Goal: Information Seeking & Learning: Obtain resource

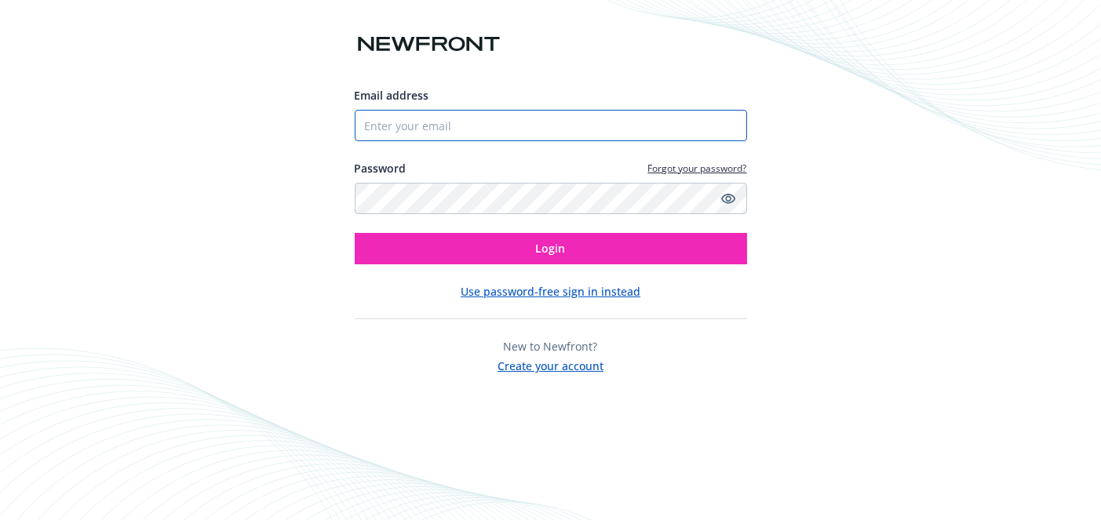
click at [516, 118] on input "Email address" at bounding box center [551, 125] width 392 height 31
type input "[EMAIL_ADDRESS][PERSON_NAME][DOMAIN_NAME]"
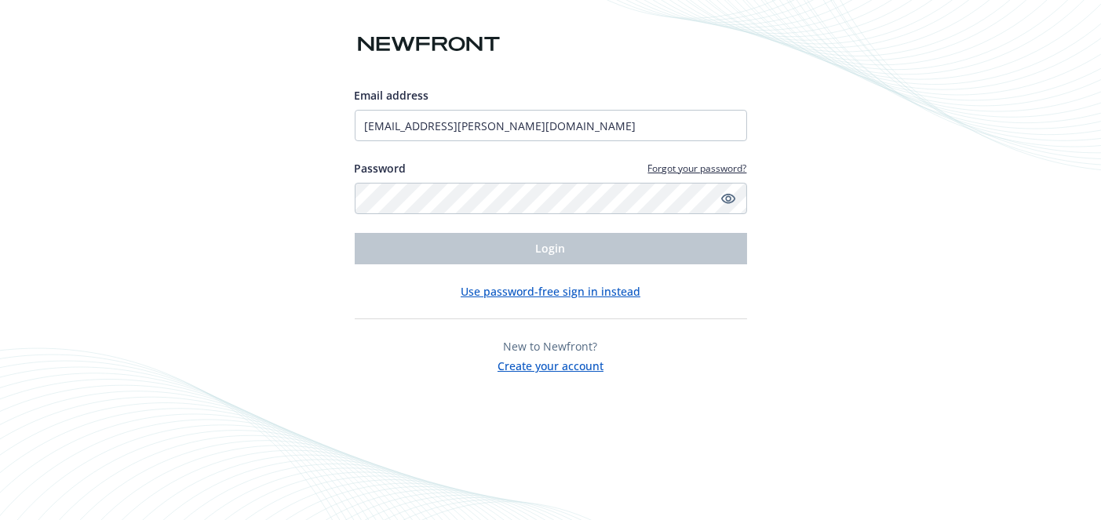
drag, startPoint x: 542, startPoint y: 2, endPoint x: 1074, endPoint y: 114, distance: 543.0
click at [1074, 114] on div "Email address una.duncan@sandisk.com Password Forgot your password? Login Use p…" at bounding box center [550, 260] width 1101 height 520
drag, startPoint x: 990, startPoint y: 6, endPoint x: 1017, endPoint y: 428, distance: 422.3
click at [1017, 428] on div "Email address una.duncan@sandisk.com Password Forgot your password? Login Use p…" at bounding box center [550, 260] width 1101 height 520
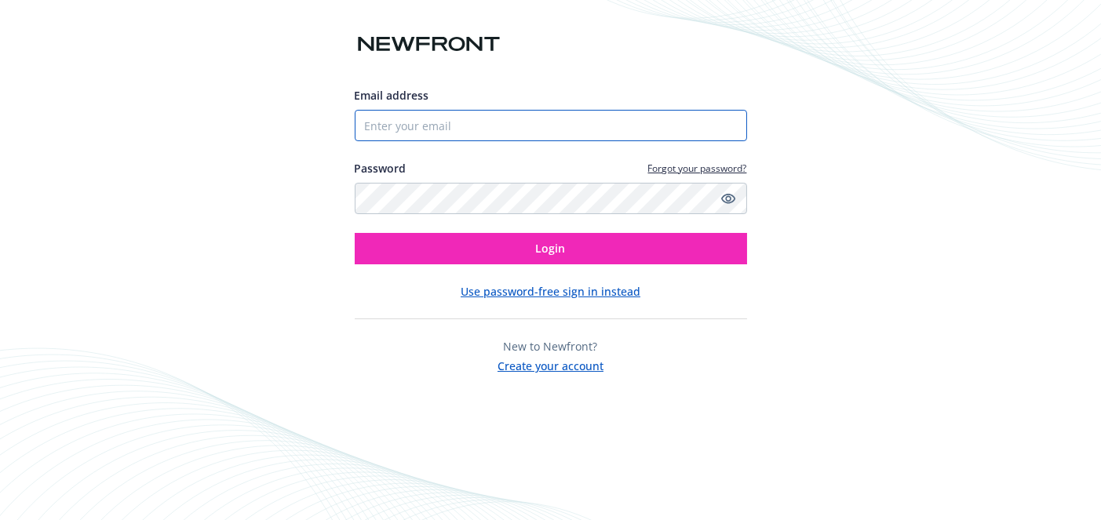
click at [428, 126] on input "Email address" at bounding box center [551, 125] width 392 height 31
type input "[EMAIL_ADDRESS][PERSON_NAME][DOMAIN_NAME]"
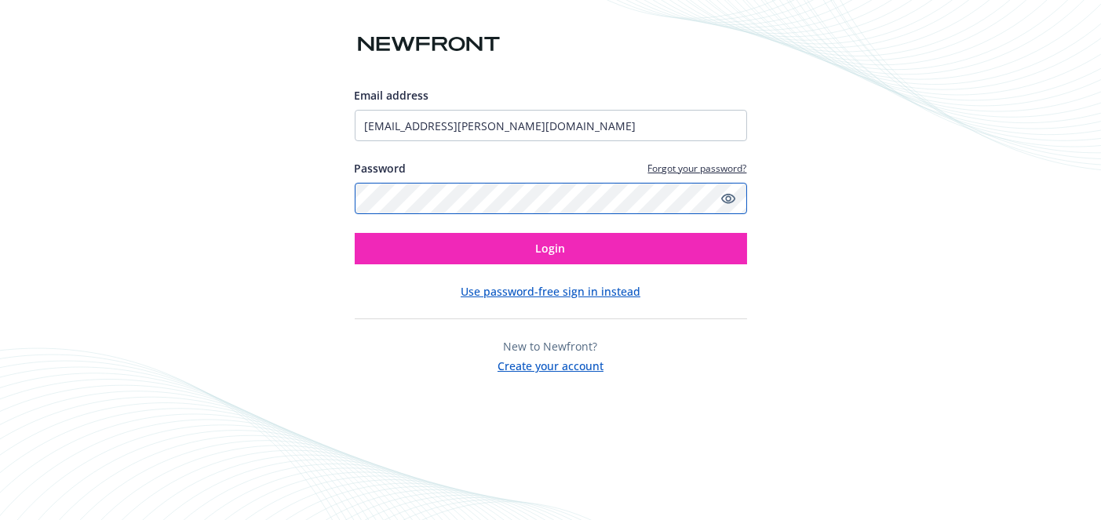
click at [355, 233] on button "Login" at bounding box center [551, 248] width 392 height 31
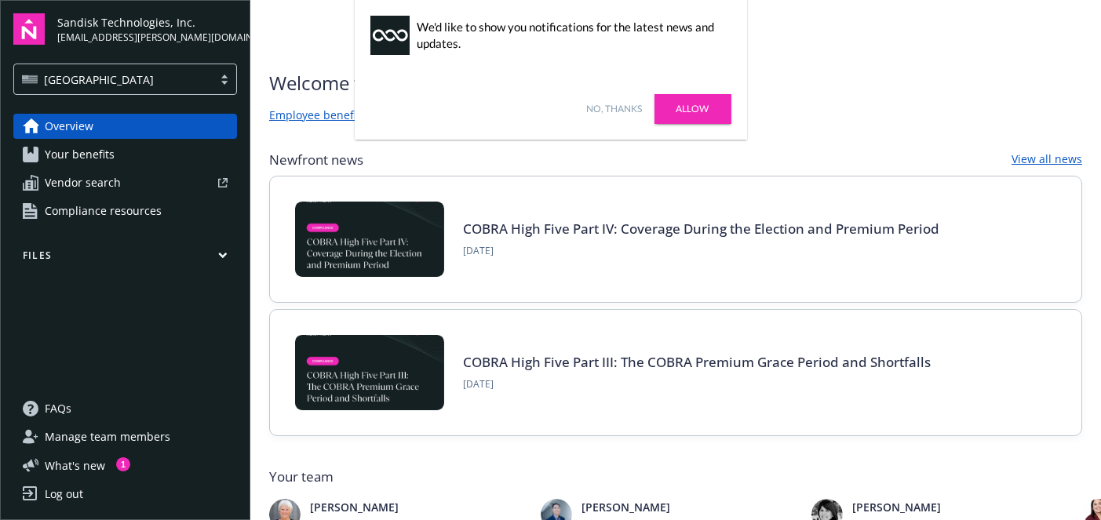
click at [695, 114] on link "Allow" at bounding box center [693, 109] width 77 height 30
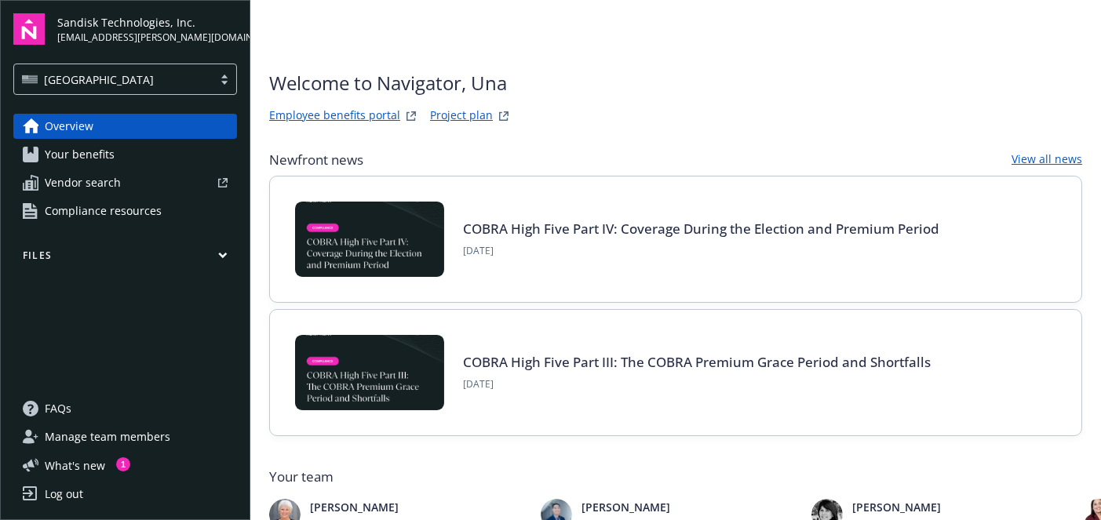
click at [108, 154] on span "Your benefits" at bounding box center [80, 154] width 70 height 25
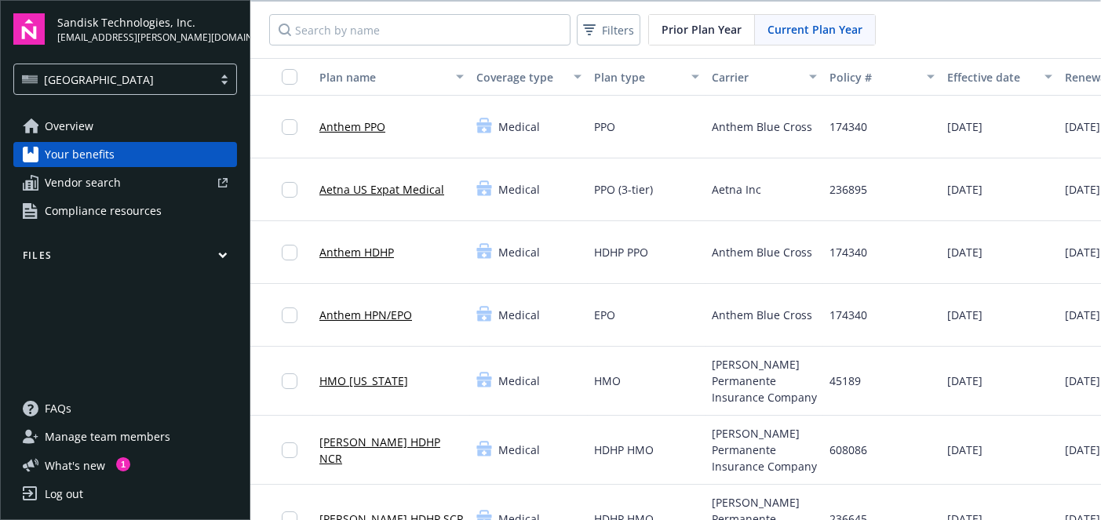
click at [137, 135] on link "Overview" at bounding box center [125, 126] width 224 height 25
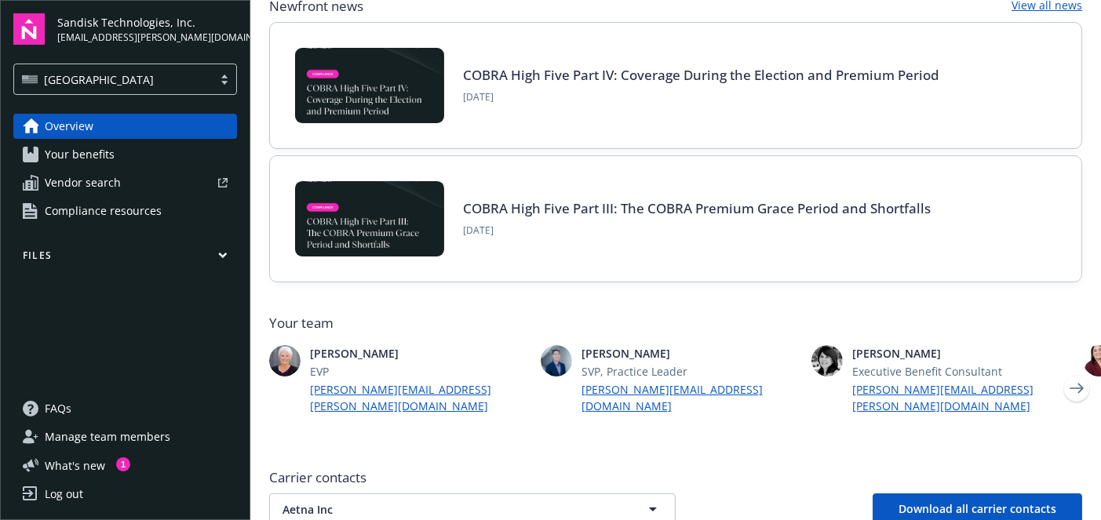
scroll to position [157, 0]
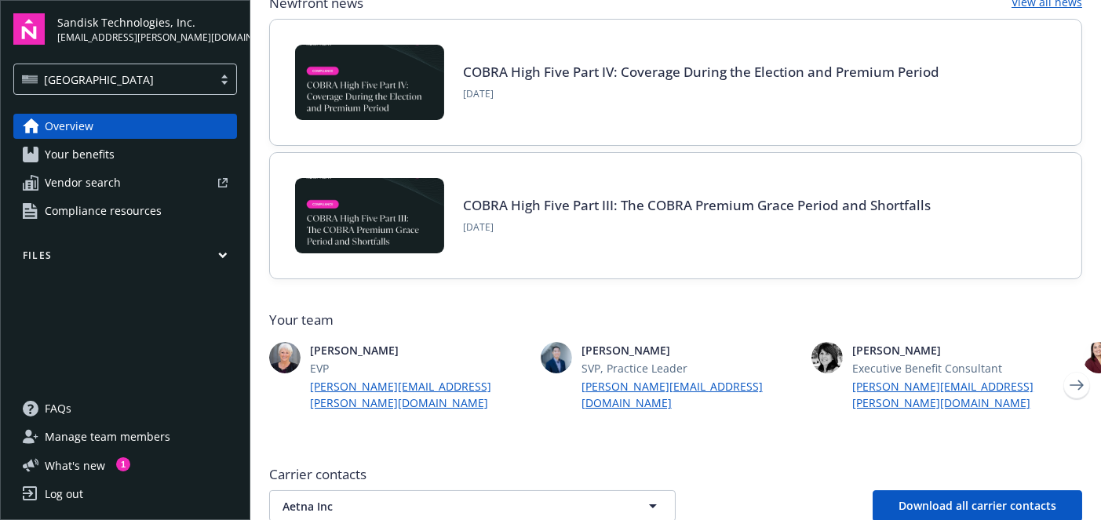
click at [98, 203] on span "Compliance resources" at bounding box center [103, 211] width 117 height 25
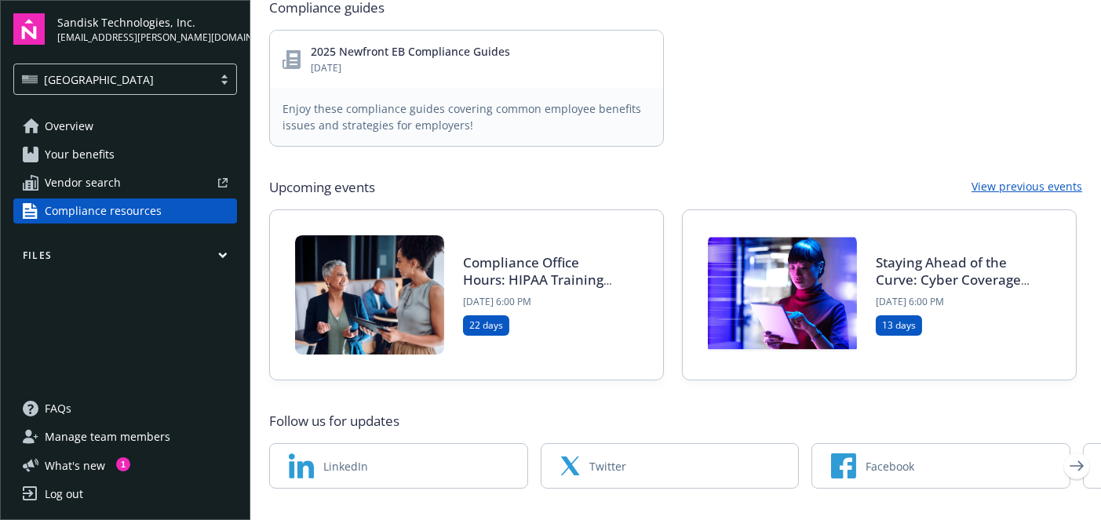
scroll to position [799, 0]
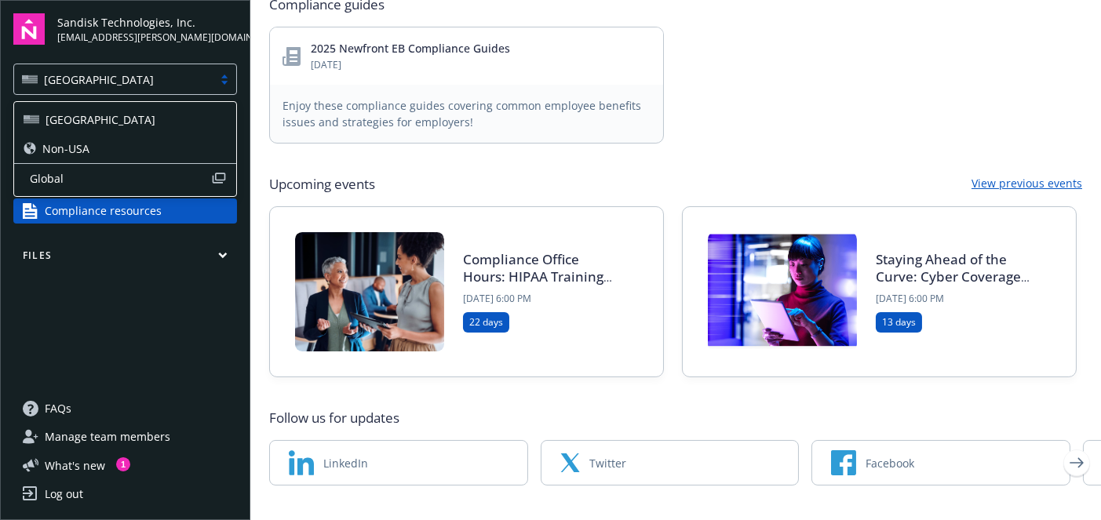
click at [225, 75] on div at bounding box center [225, 79] width 24 height 13
click at [162, 151] on div "Non-USA" at bounding box center [125, 148] width 203 height 16
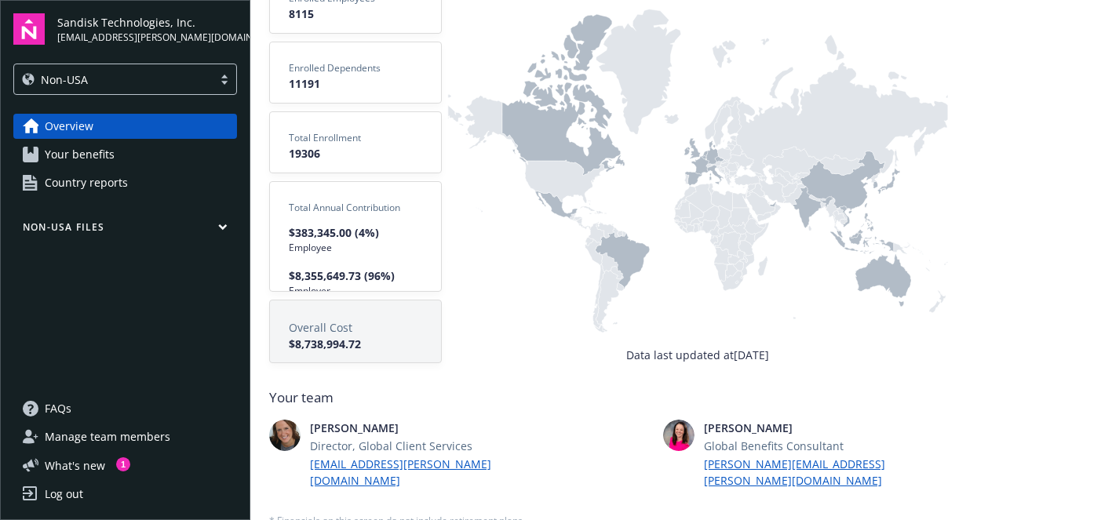
scroll to position [118, 0]
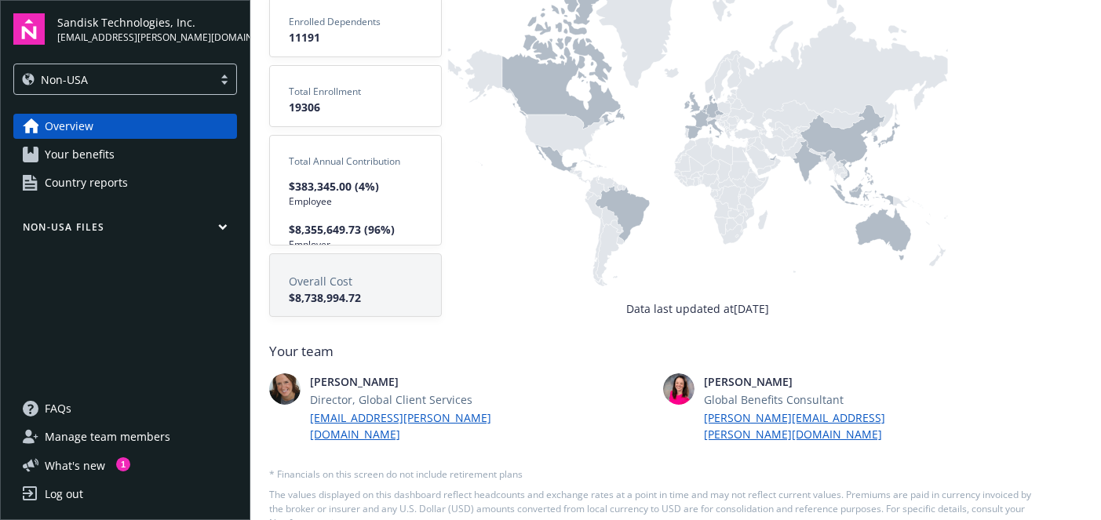
click at [116, 179] on span "Country reports" at bounding box center [86, 182] width 83 height 25
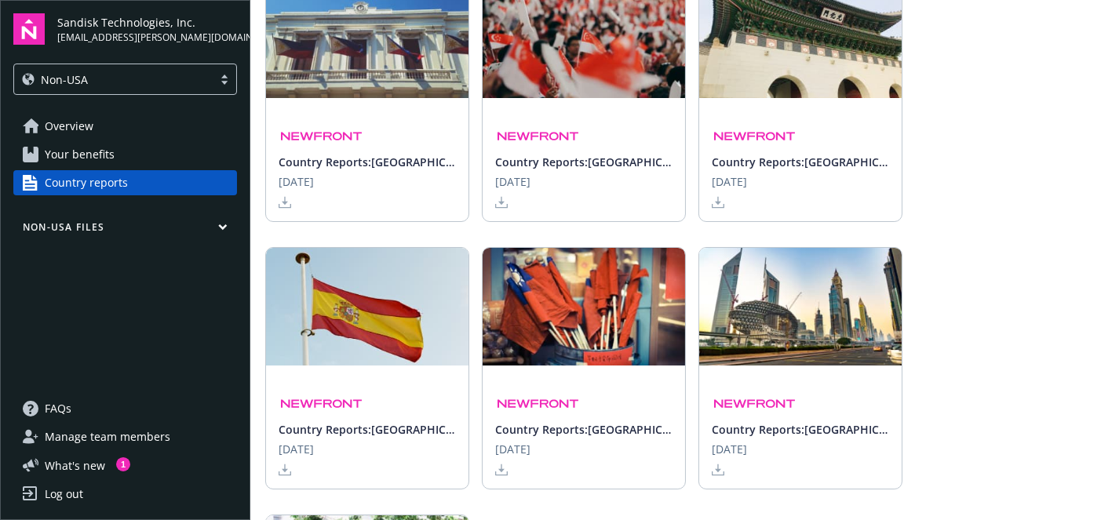
scroll to position [1805, 0]
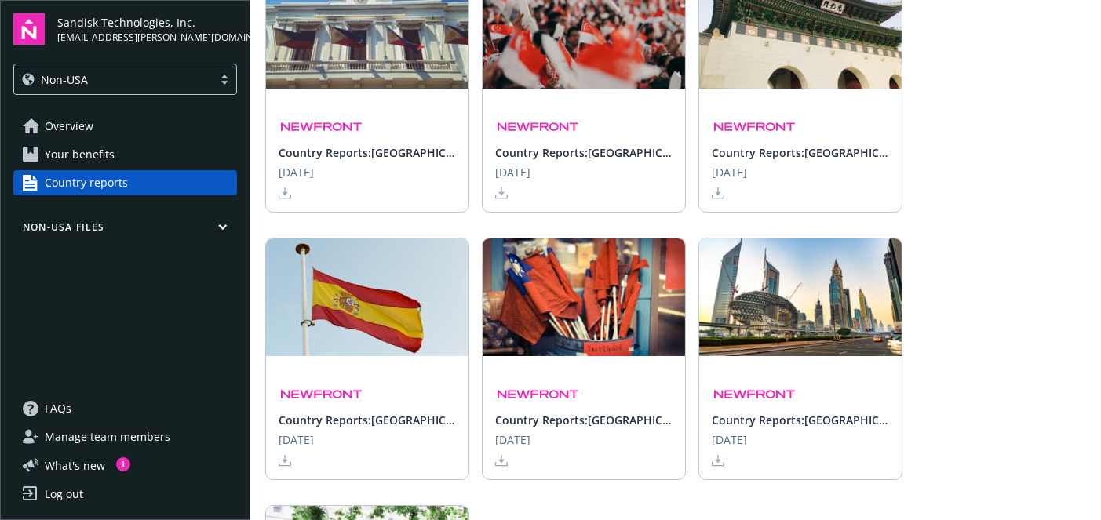
click at [721, 454] on icon at bounding box center [718, 460] width 13 height 13
